Goal: Find specific page/section: Find specific page/section

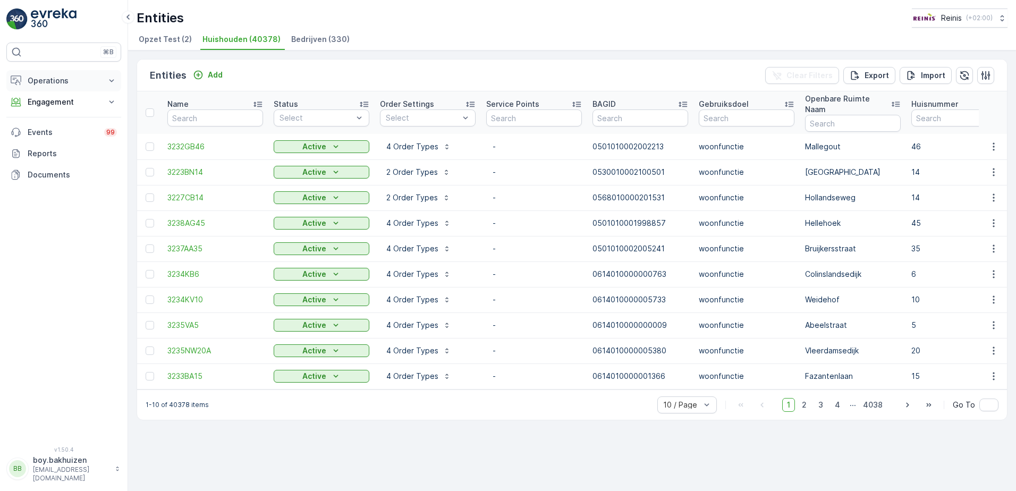
drag, startPoint x: 104, startPoint y: 77, endPoint x: 104, endPoint y: 83, distance: 6.4
click at [105, 77] on button "Operations" at bounding box center [63, 80] width 115 height 21
click at [108, 178] on icon at bounding box center [111, 176] width 11 height 11
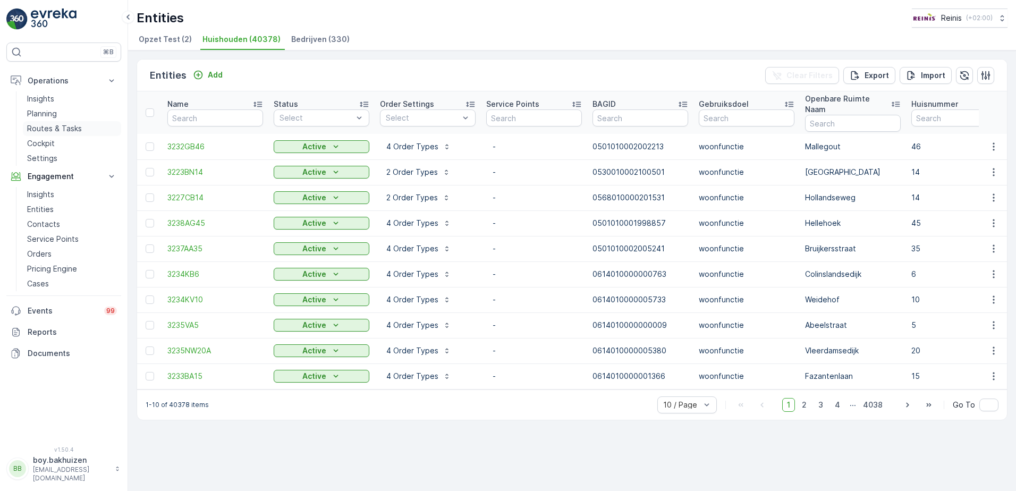
click at [73, 124] on p "Routes & Tasks" at bounding box center [54, 128] width 55 height 11
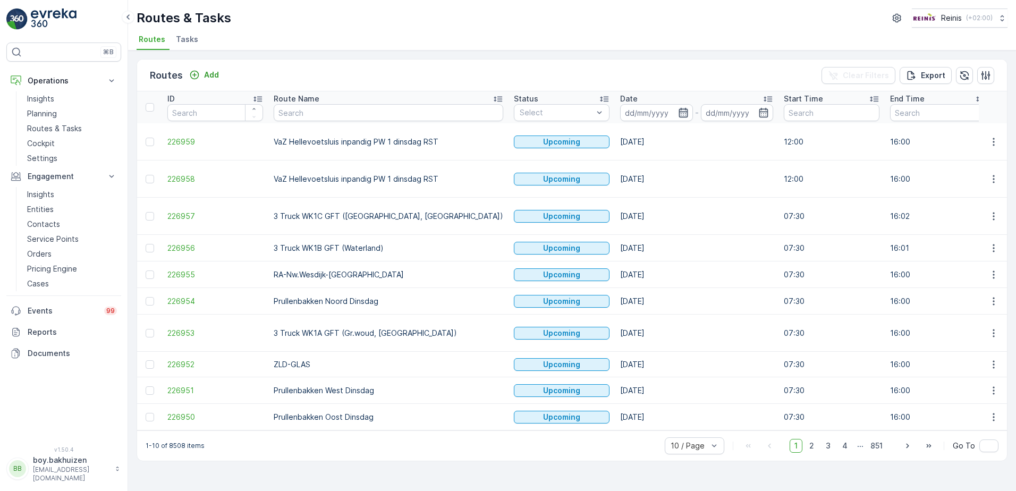
click at [679, 116] on icon "button" at bounding box center [683, 113] width 9 height 10
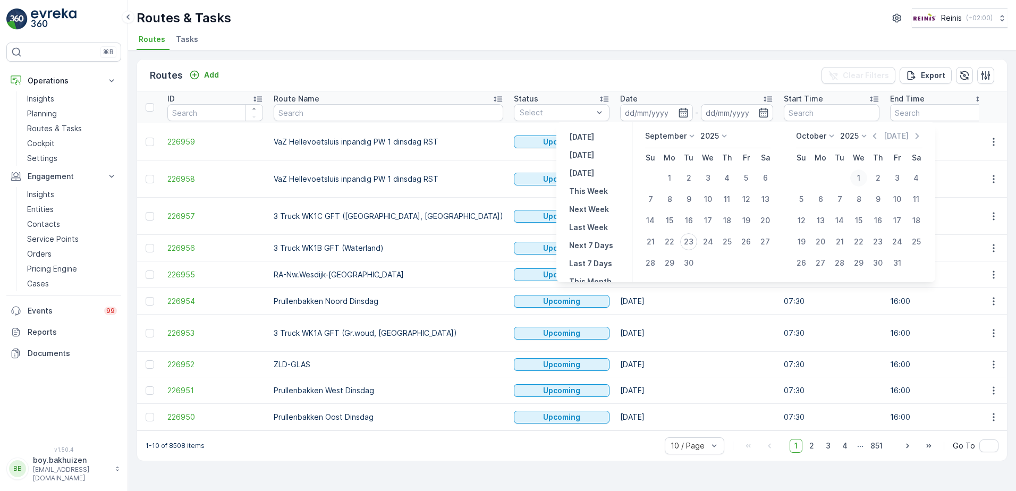
click at [859, 175] on div "1" at bounding box center [858, 178] width 17 height 17
type input "[DATE]"
click at [859, 175] on div "1" at bounding box center [858, 178] width 17 height 17
type input "[DATE]"
click at [662, 70] on div "Routes Add Clear Filters Export" at bounding box center [572, 76] width 870 height 32
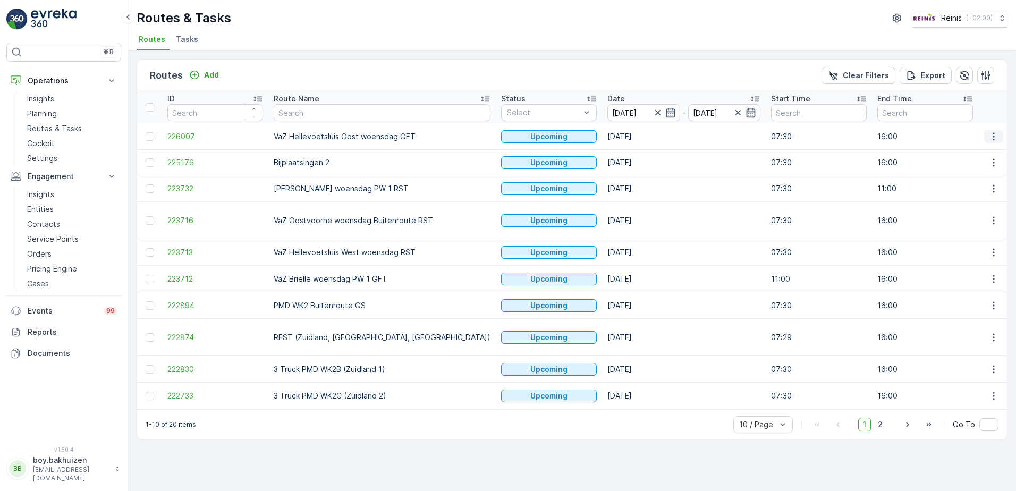
click at [996, 131] on icon "button" at bounding box center [994, 136] width 11 height 11
click at [967, 149] on span "See More Details" at bounding box center [969, 152] width 62 height 11
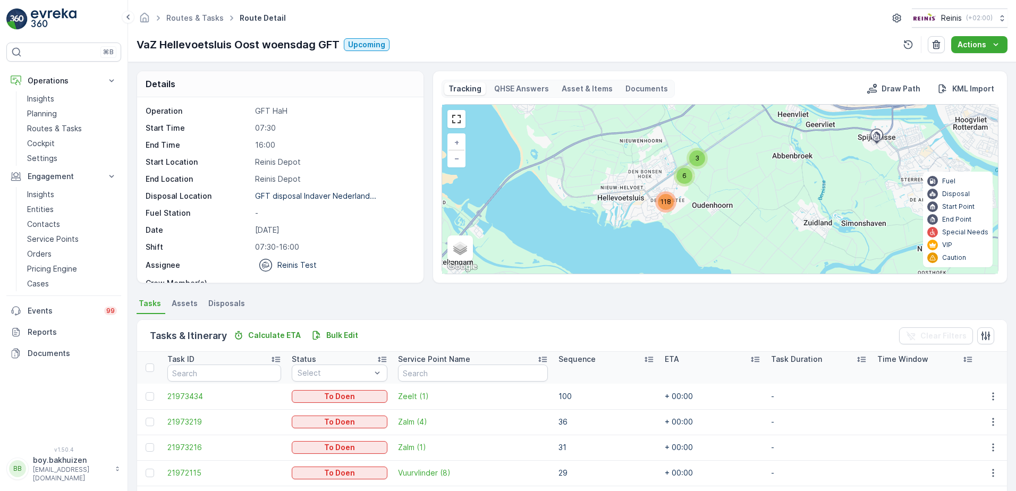
drag, startPoint x: 712, startPoint y: 228, endPoint x: 690, endPoint y: 228, distance: 22.3
click at [690, 228] on div "6 3 118 + − Satellite Roadmap Terrain Hybrid Leaflet Keyboard shortcuts Map Dat…" at bounding box center [720, 189] width 556 height 169
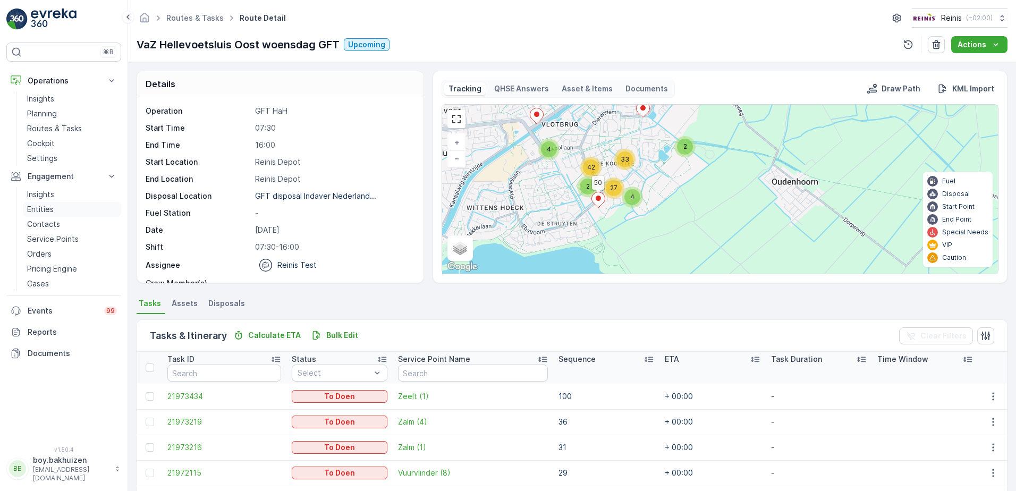
drag, startPoint x: 47, startPoint y: 208, endPoint x: 116, endPoint y: 208, distance: 69.1
click at [47, 208] on p "Entities" at bounding box center [40, 209] width 27 height 11
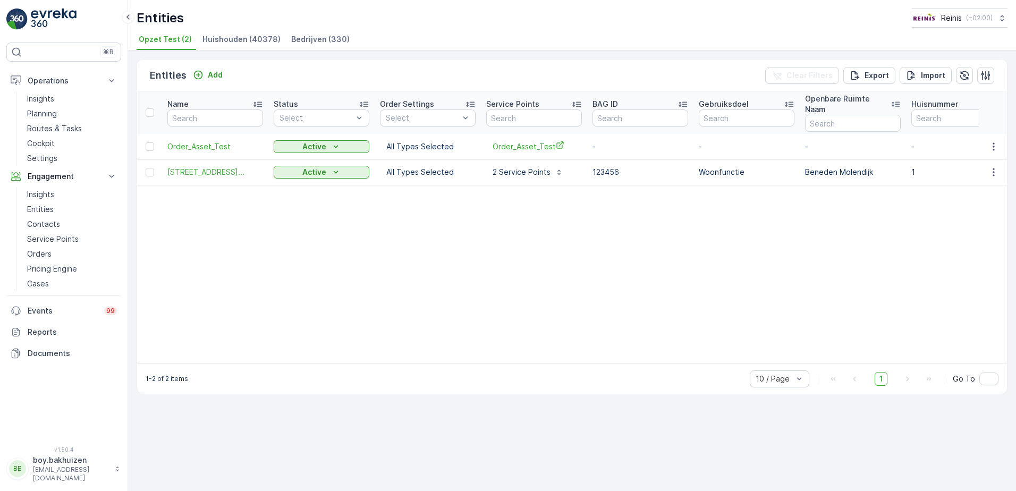
drag, startPoint x: 226, startPoint y: 41, endPoint x: 305, endPoint y: 77, distance: 85.9
click at [227, 43] on span "Huishouden (40378)" at bounding box center [242, 39] width 78 height 11
